Goal: Information Seeking & Learning: Learn about a topic

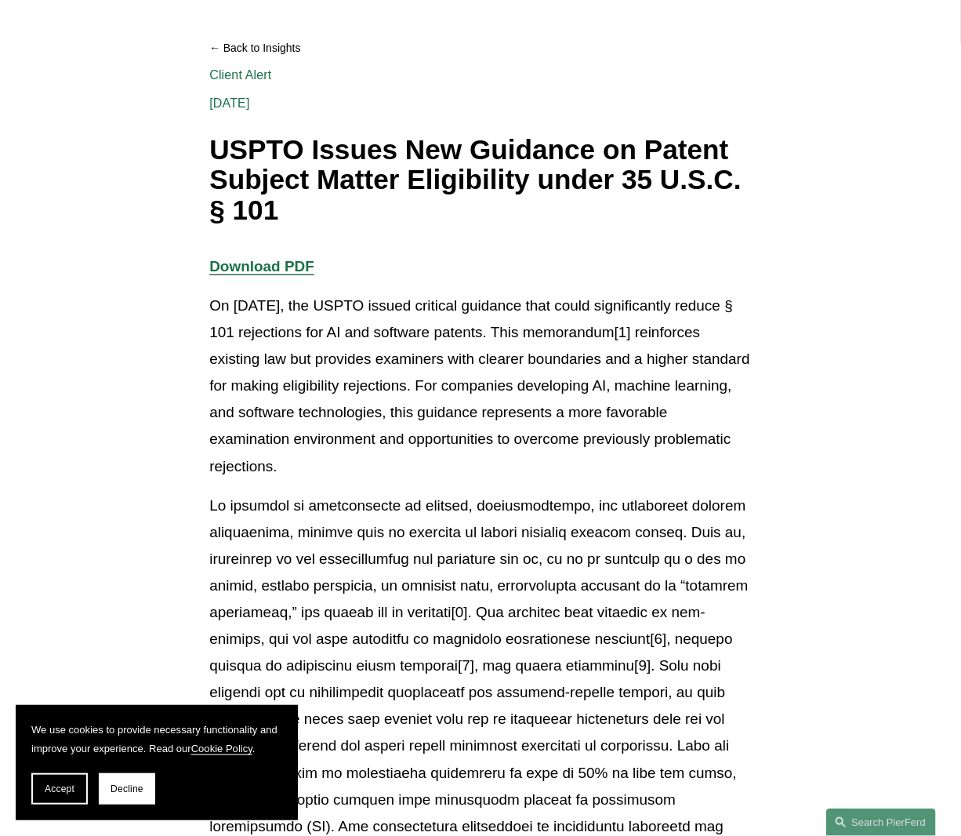
scroll to position [235, 0]
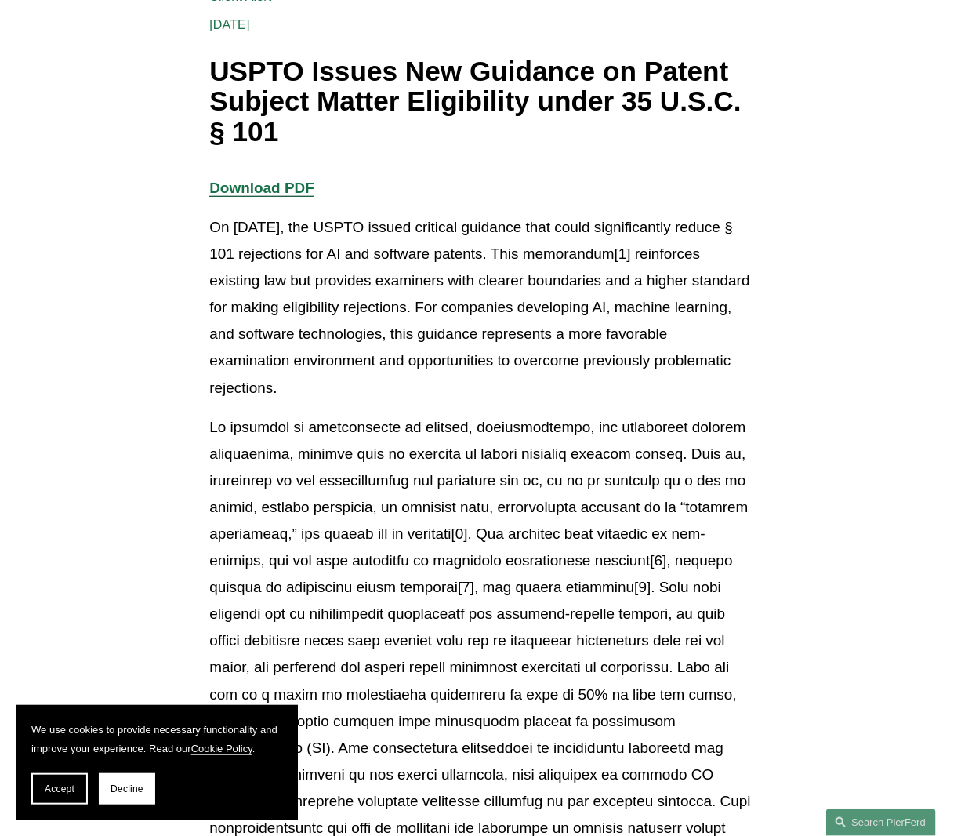
drag, startPoint x: 564, startPoint y: 258, endPoint x: 716, endPoint y: 382, distance: 196.2
click at [716, 382] on p "On [DATE], the USPTO issued critical guidance that could significantly reduce §…" at bounding box center [480, 307] width 542 height 187
click at [405, 304] on p "On [DATE], the USPTO issued critical guidance that could significantly reduce §…" at bounding box center [480, 307] width 542 height 187
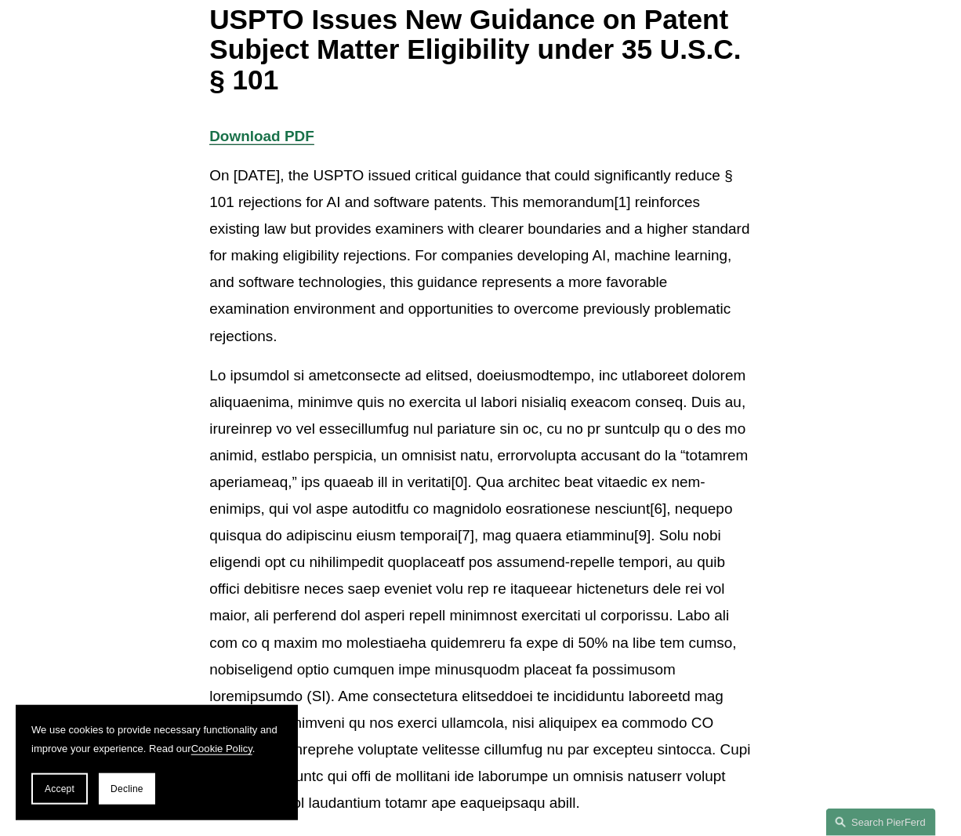
scroll to position [314, 0]
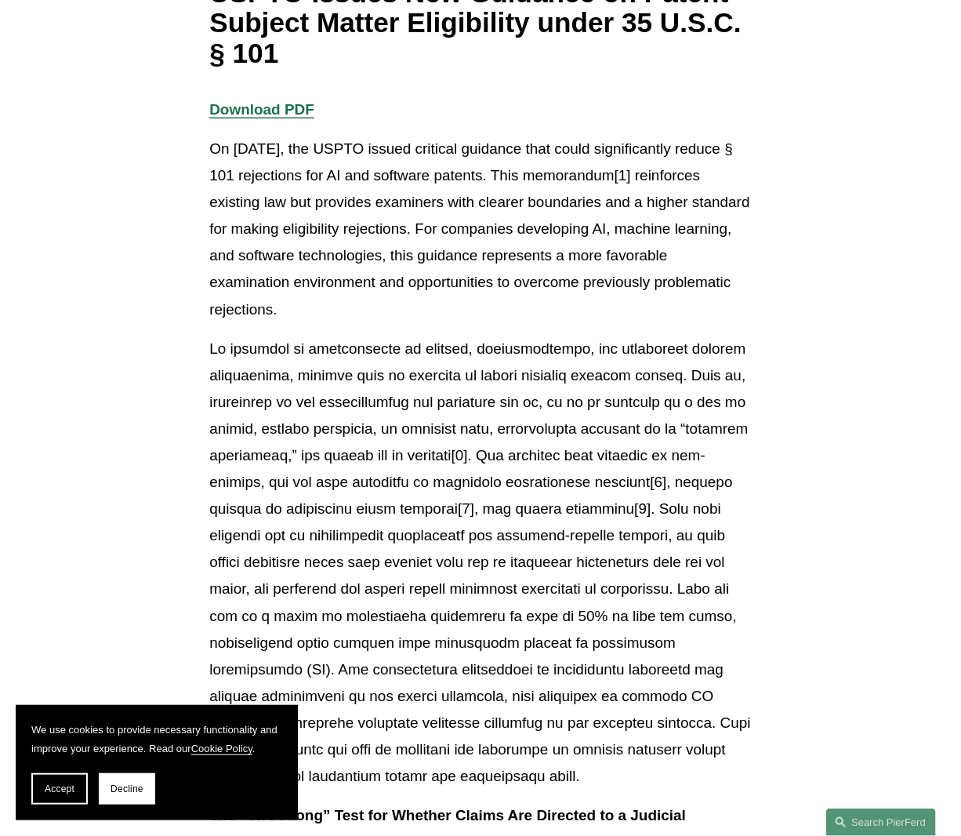
drag, startPoint x: 352, startPoint y: 258, endPoint x: 729, endPoint y: 305, distance: 380.2
click at [729, 305] on p "On [DATE], the USPTO issued critical guidance that could significantly reduce §…" at bounding box center [480, 229] width 542 height 187
click at [598, 225] on p "On [DATE], the USPTO issued critical guidance that could significantly reduce §…" at bounding box center [480, 229] width 542 height 187
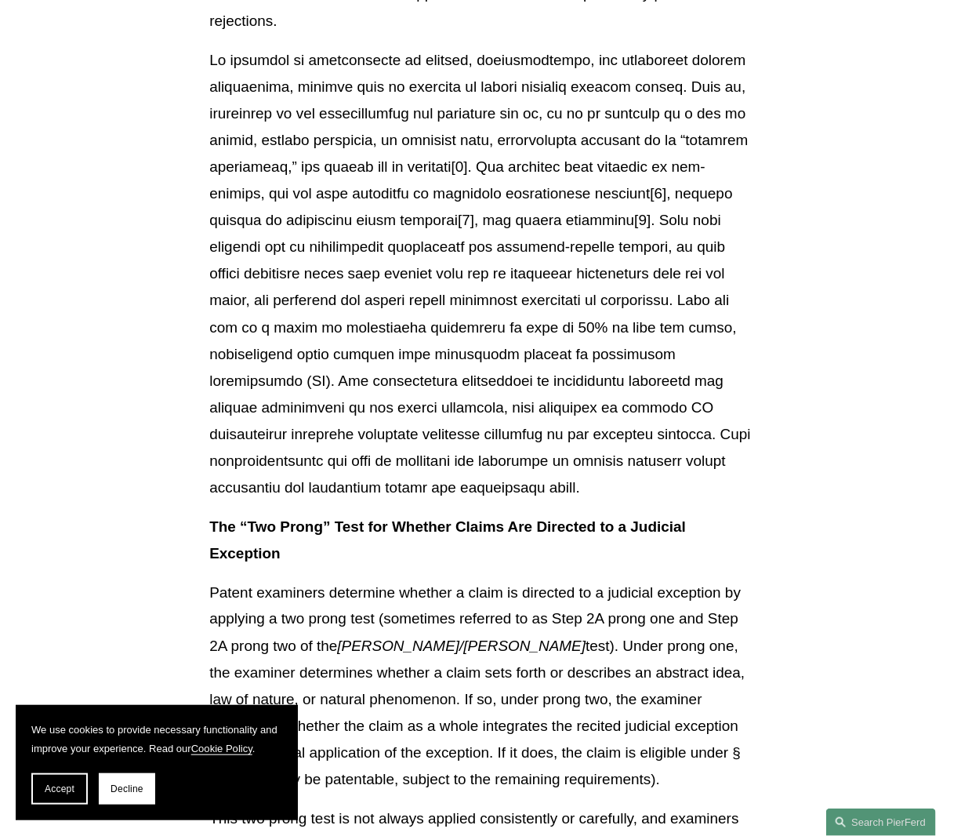
scroll to position [627, 0]
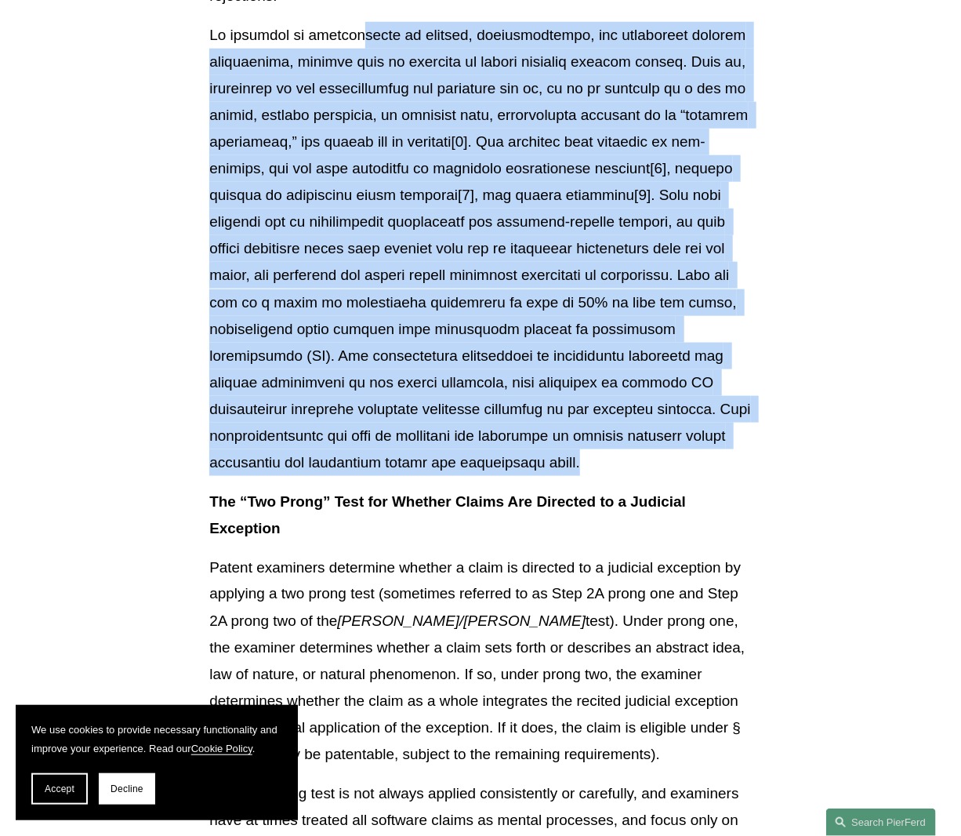
drag, startPoint x: 372, startPoint y: 34, endPoint x: 708, endPoint y: 476, distance: 555.7
click at [708, 476] on p at bounding box center [480, 249] width 542 height 455
click at [456, 280] on p at bounding box center [480, 249] width 542 height 455
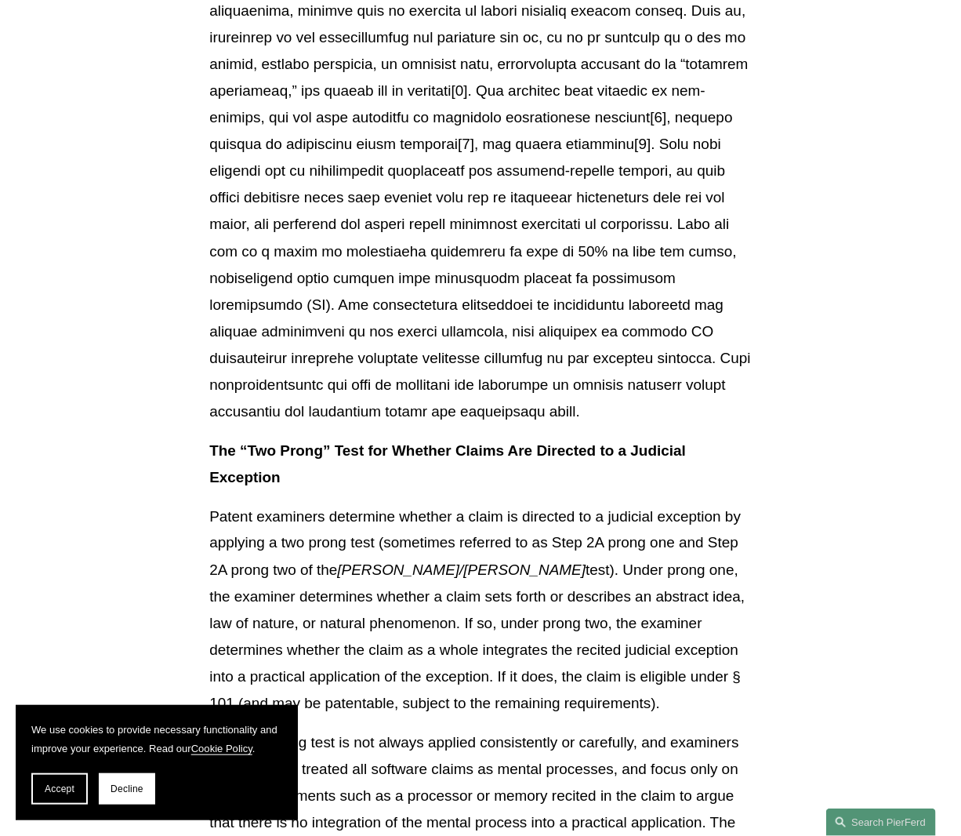
scroll to position [706, 0]
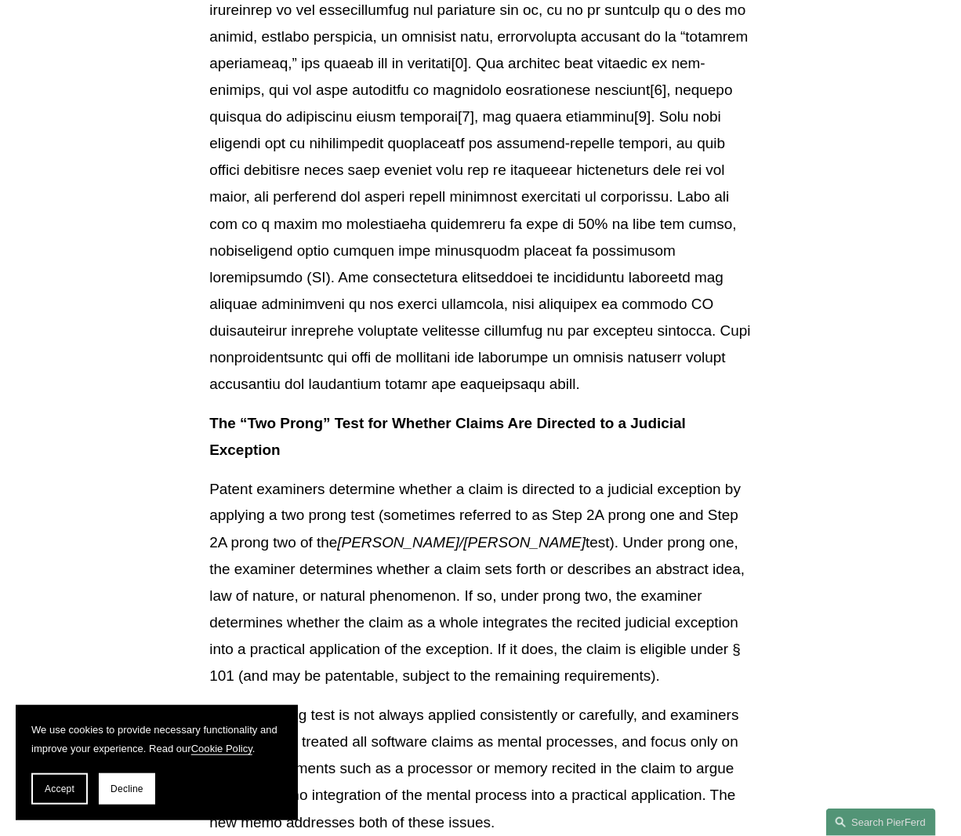
click at [643, 252] on p at bounding box center [480, 171] width 542 height 455
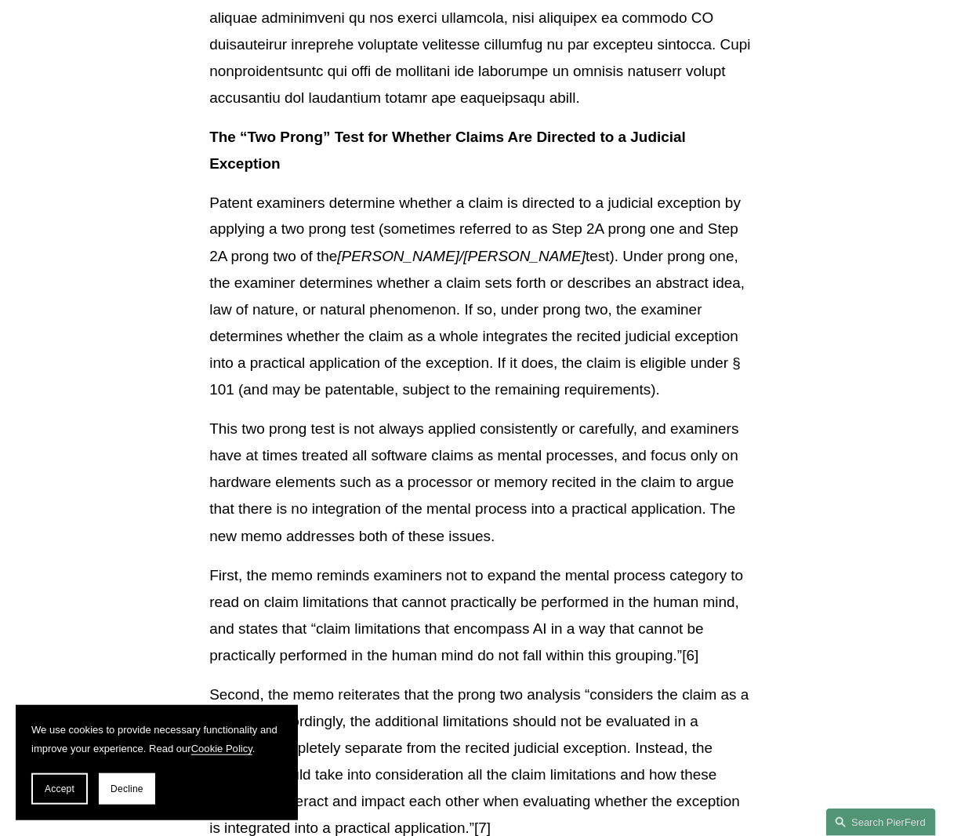
scroll to position [1020, 0]
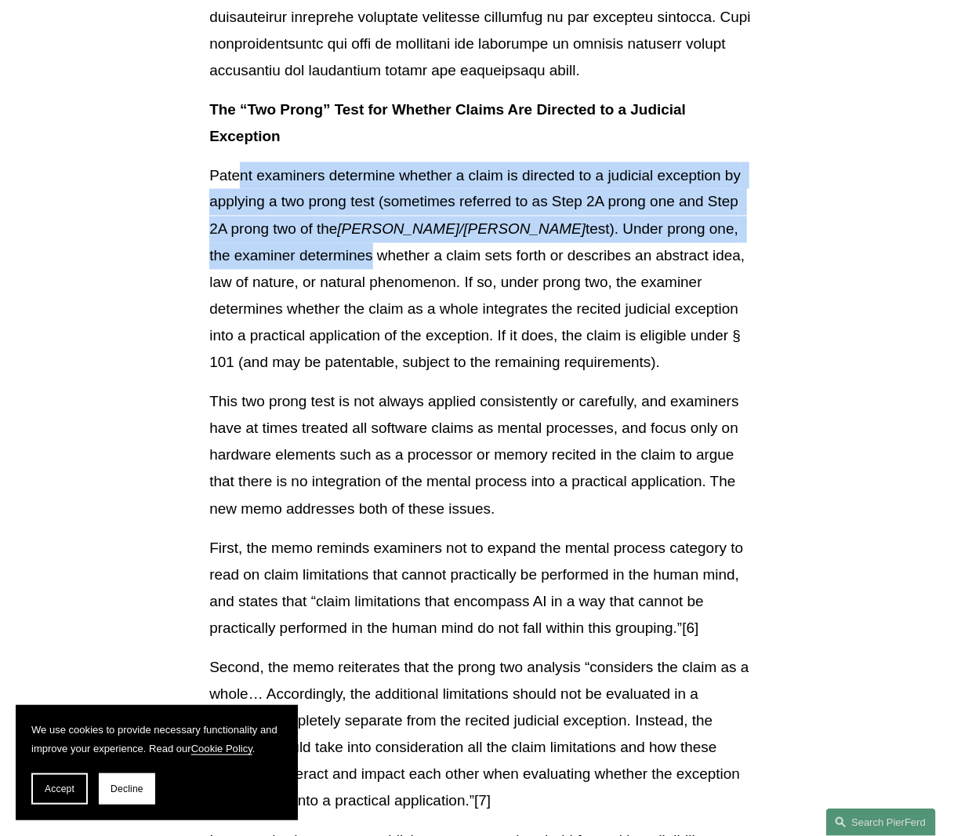
drag, startPoint x: 342, startPoint y: 174, endPoint x: 737, endPoint y: 220, distance: 397.9
click at [737, 220] on p "Patent examiners determine whether a claim is directed to a judicial exception …" at bounding box center [480, 269] width 542 height 214
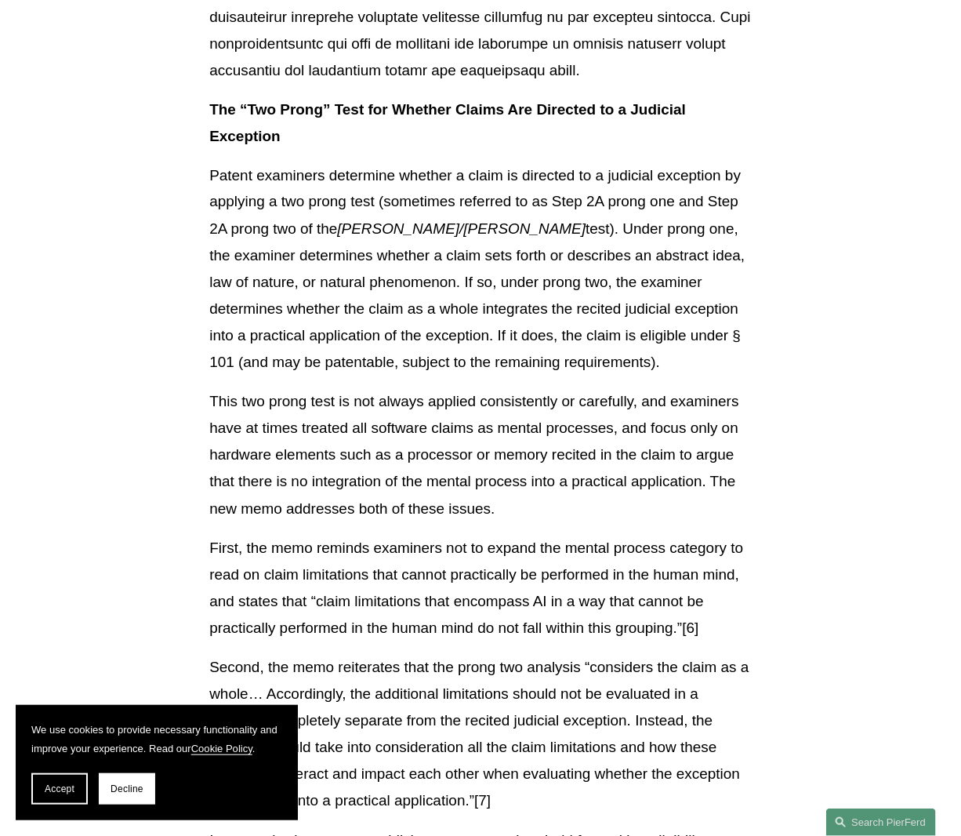
drag, startPoint x: 737, startPoint y: 220, endPoint x: 596, endPoint y: 249, distance: 144.1
click at [593, 252] on p "Patent examiners determine whether a claim is directed to a judicial exception …" at bounding box center [480, 269] width 542 height 214
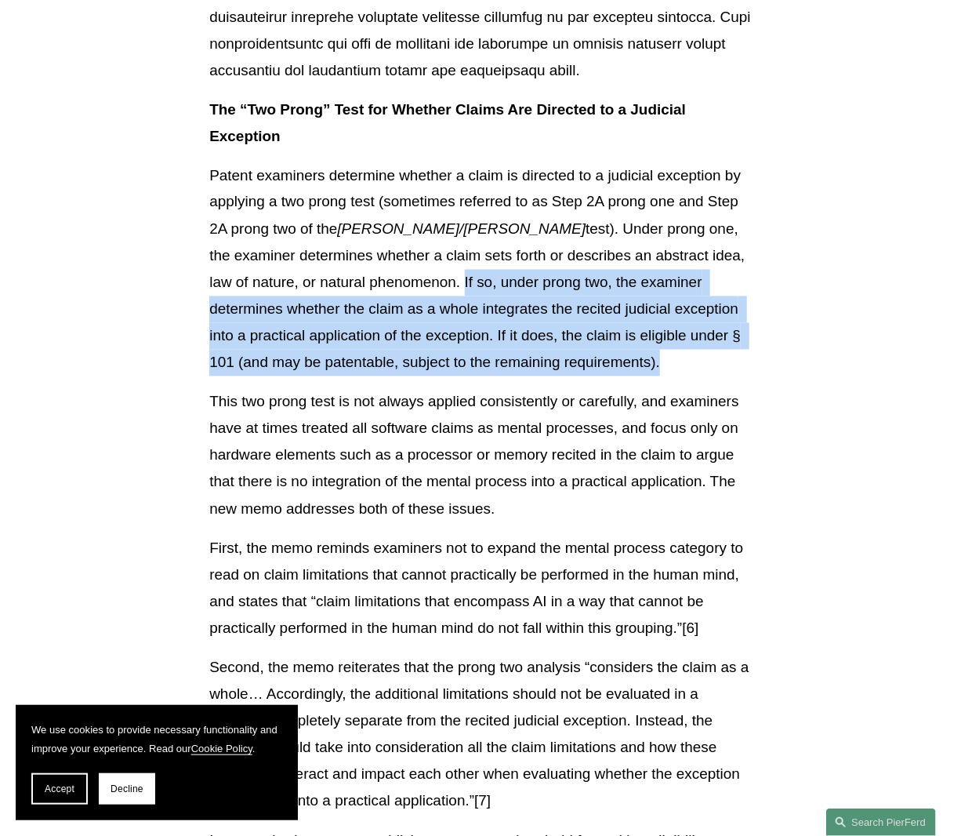
drag, startPoint x: 310, startPoint y: 282, endPoint x: 621, endPoint y: 359, distance: 320.9
click at [621, 359] on p "Patent examiners determine whether a claim is directed to a judicial exception …" at bounding box center [480, 269] width 542 height 214
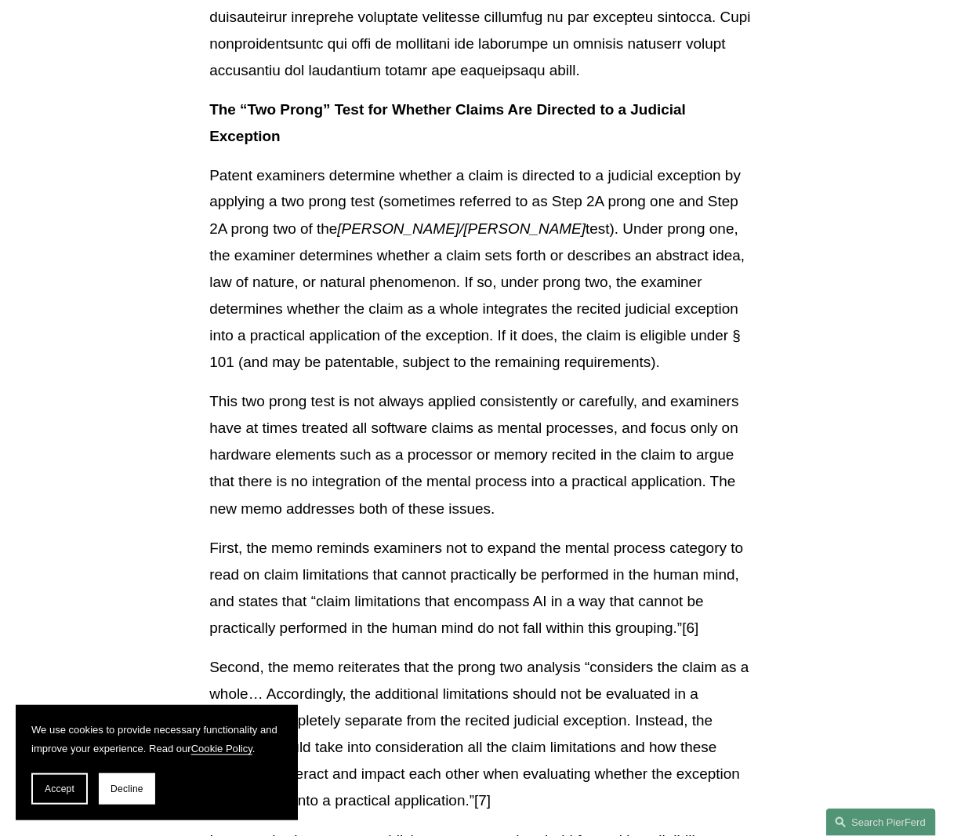
click at [461, 215] on p "Patent examiners determine whether a claim is directed to a judicial exception …" at bounding box center [480, 269] width 542 height 214
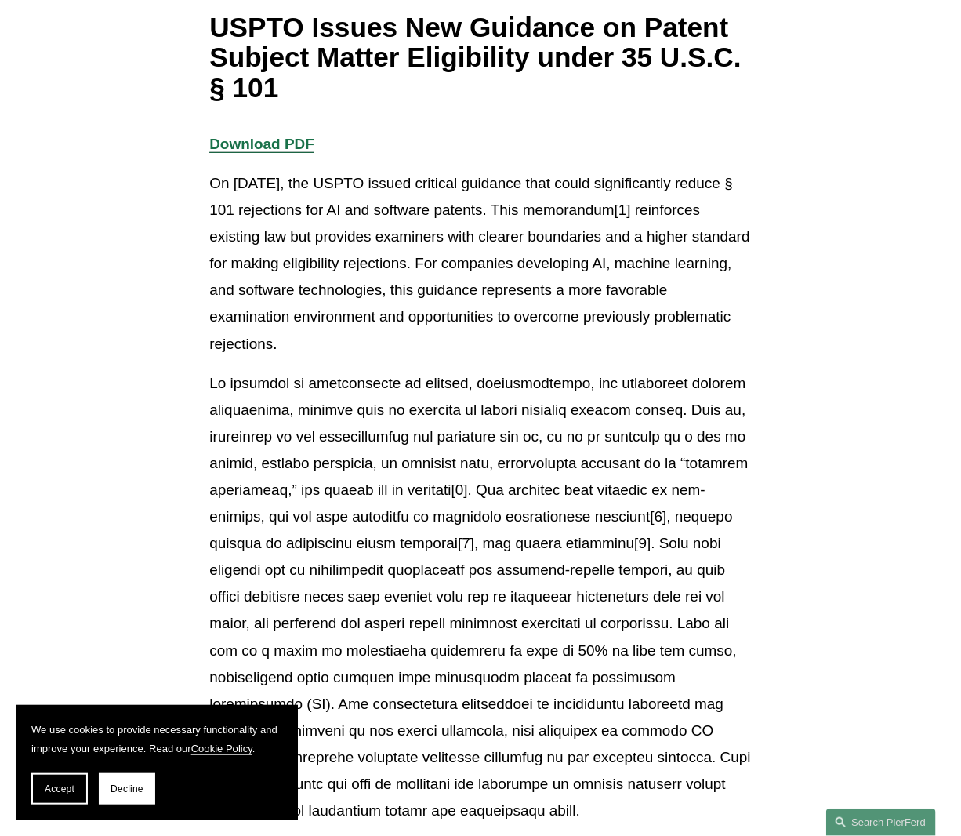
scroll to position [282, 0]
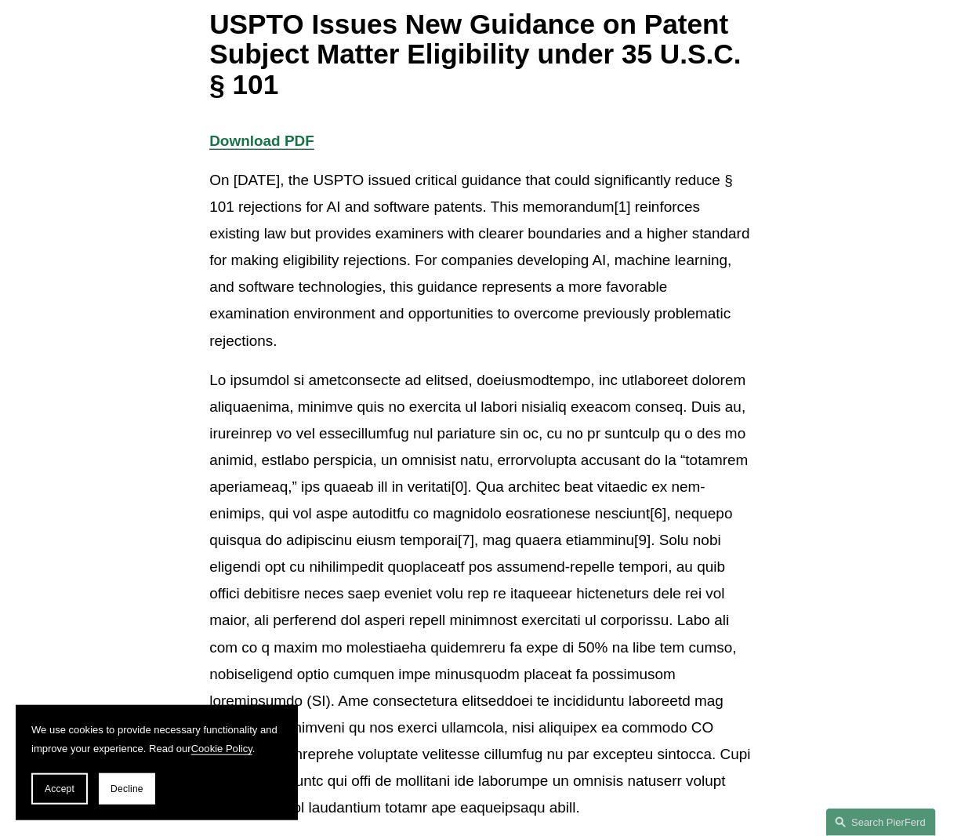
drag, startPoint x: 298, startPoint y: 207, endPoint x: 799, endPoint y: 337, distance: 517.8
click at [413, 260] on p "On [DATE], the USPTO issued critical guidance that could significantly reduce §…" at bounding box center [480, 260] width 542 height 187
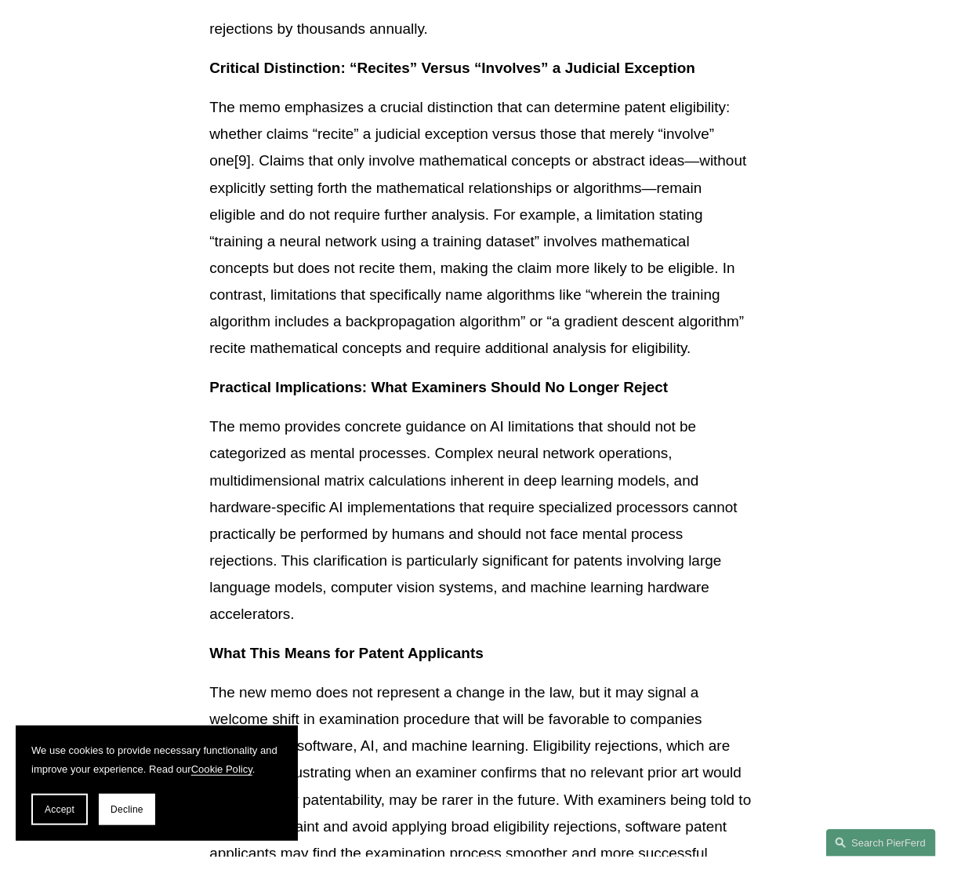
scroll to position [2039, 0]
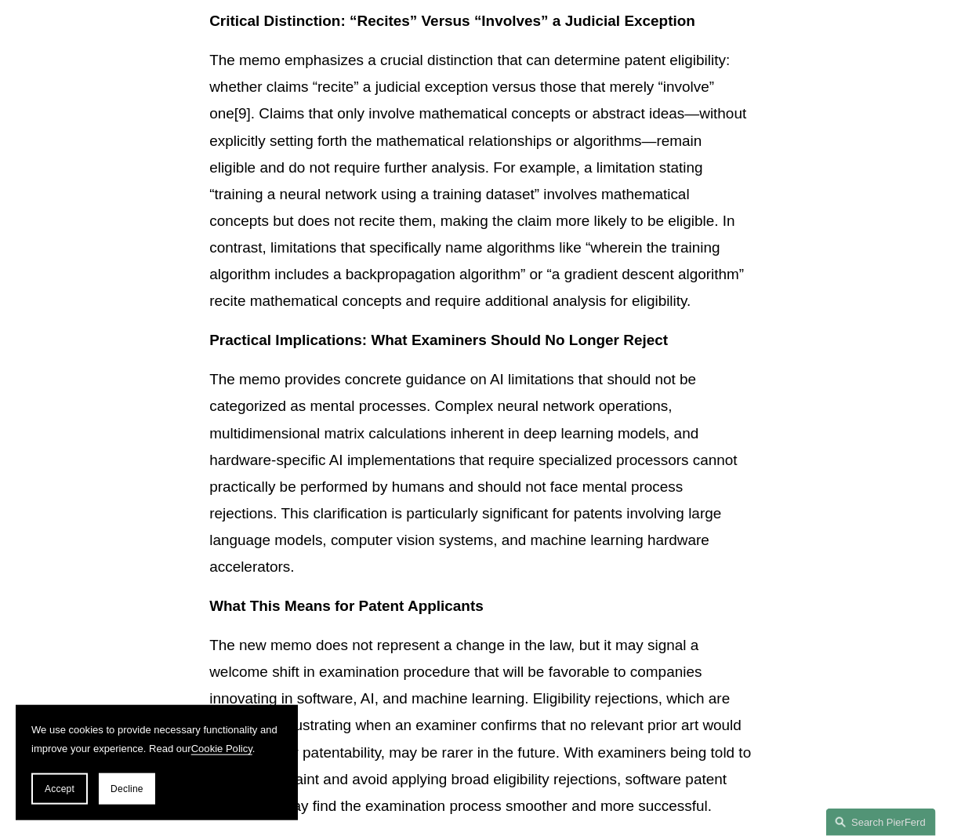
click at [129, 228] on article "Back to Insights USPTO Issues New Guidance on Patent Subject Matter Eligibility…" at bounding box center [480, 272] width 961 height 4353
